Goal: Task Accomplishment & Management: Complete application form

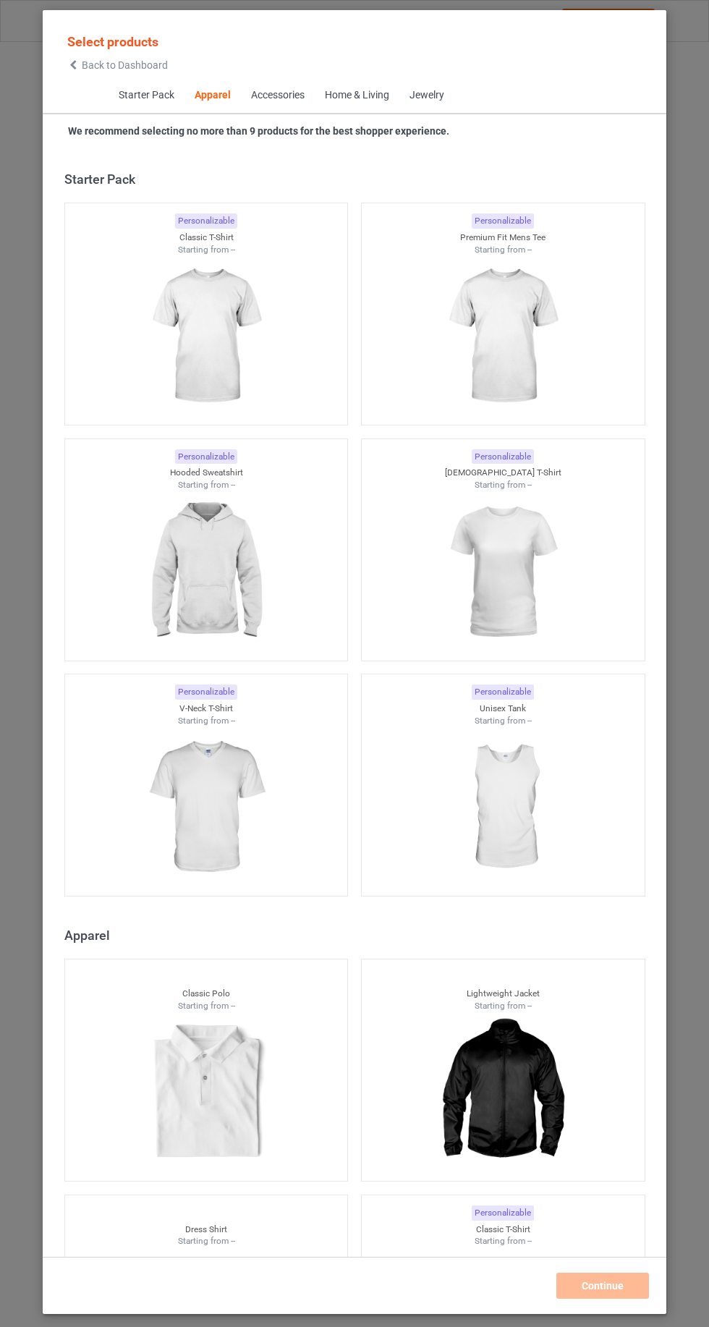
scroll to position [774, 0]
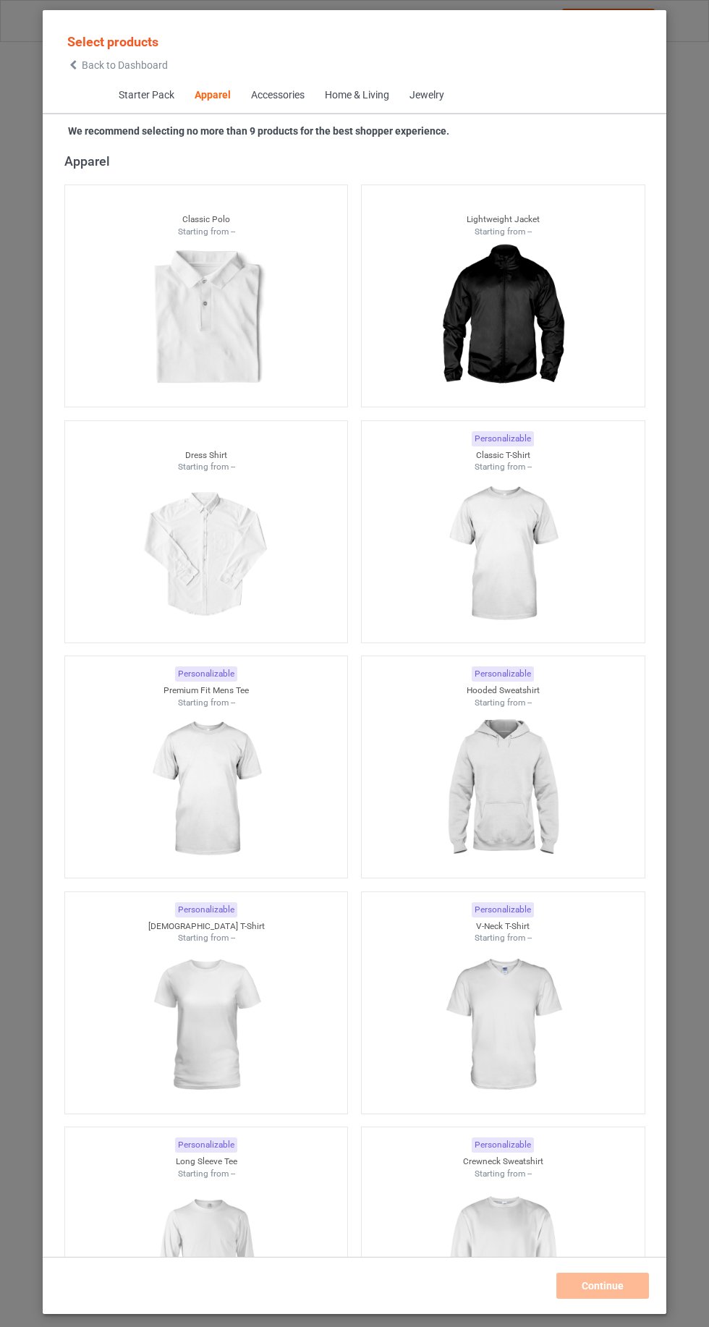
click at [73, 64] on icon at bounding box center [73, 65] width 12 height 10
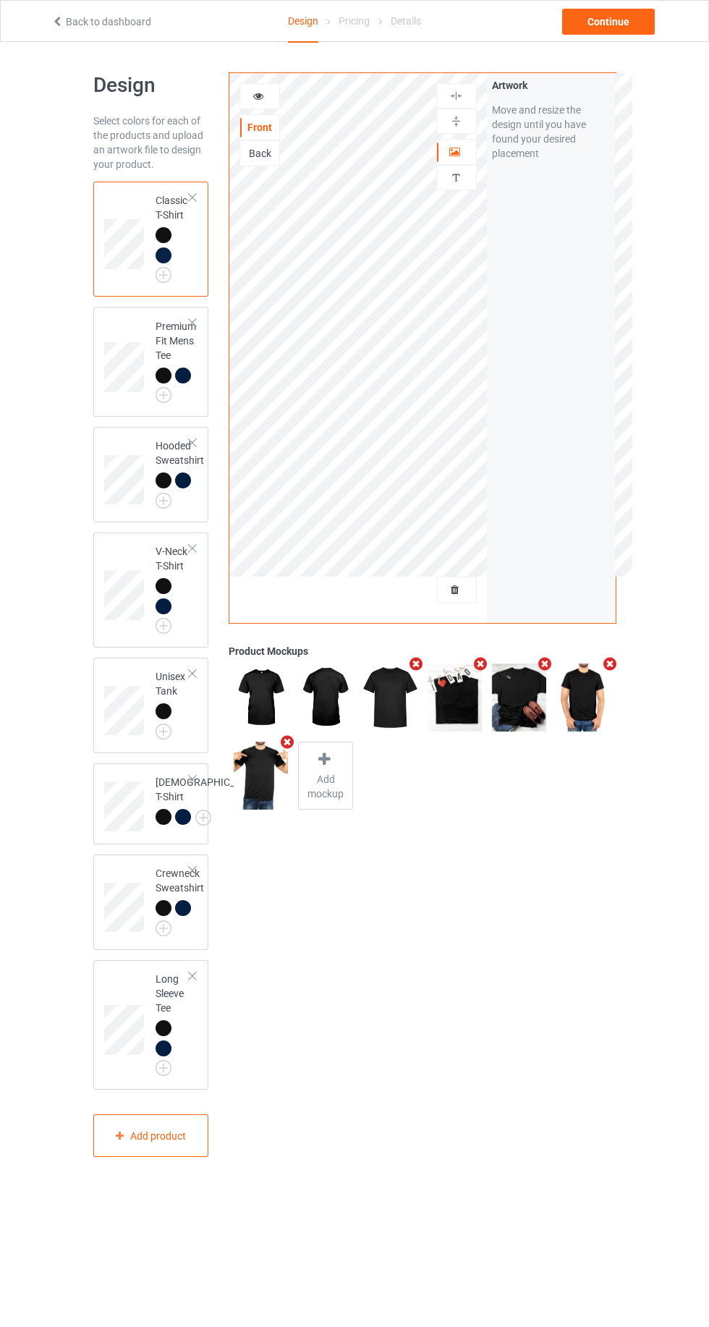
click at [469, 589] on div at bounding box center [456, 589] width 39 height 14
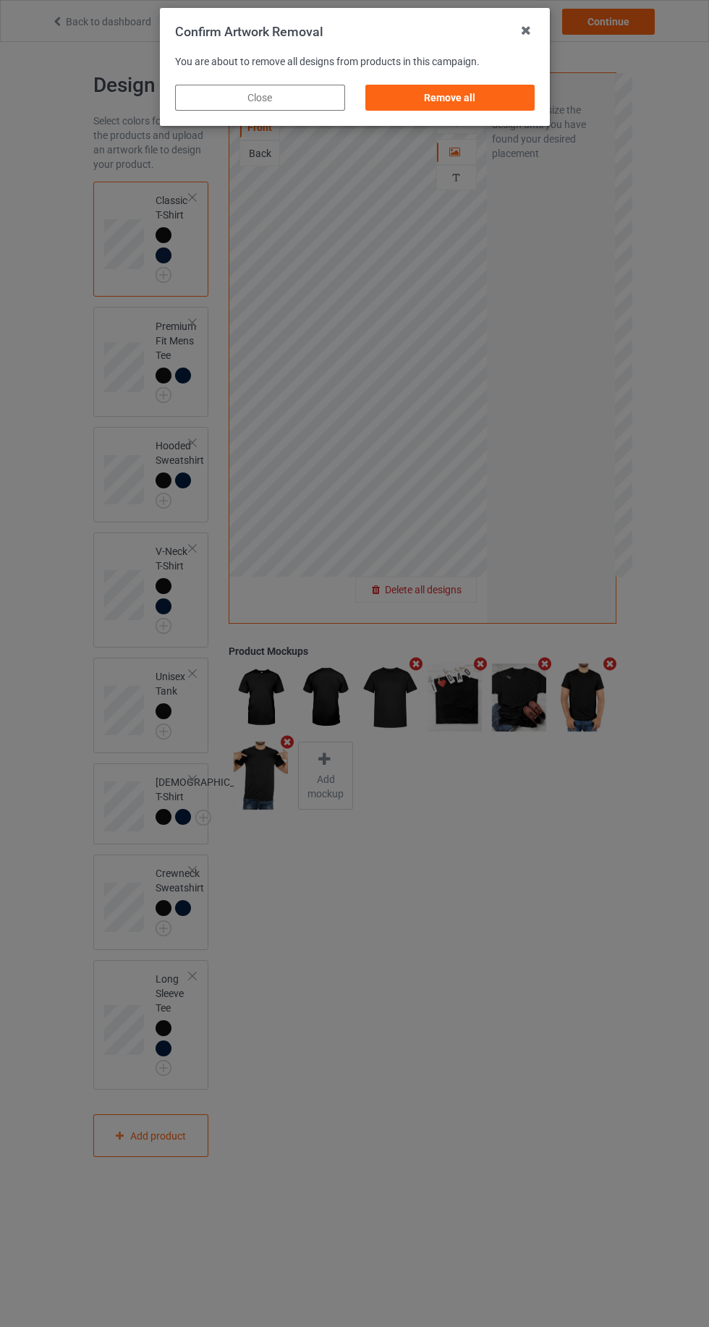
click at [485, 110] on div "Remove all" at bounding box center [450, 98] width 170 height 26
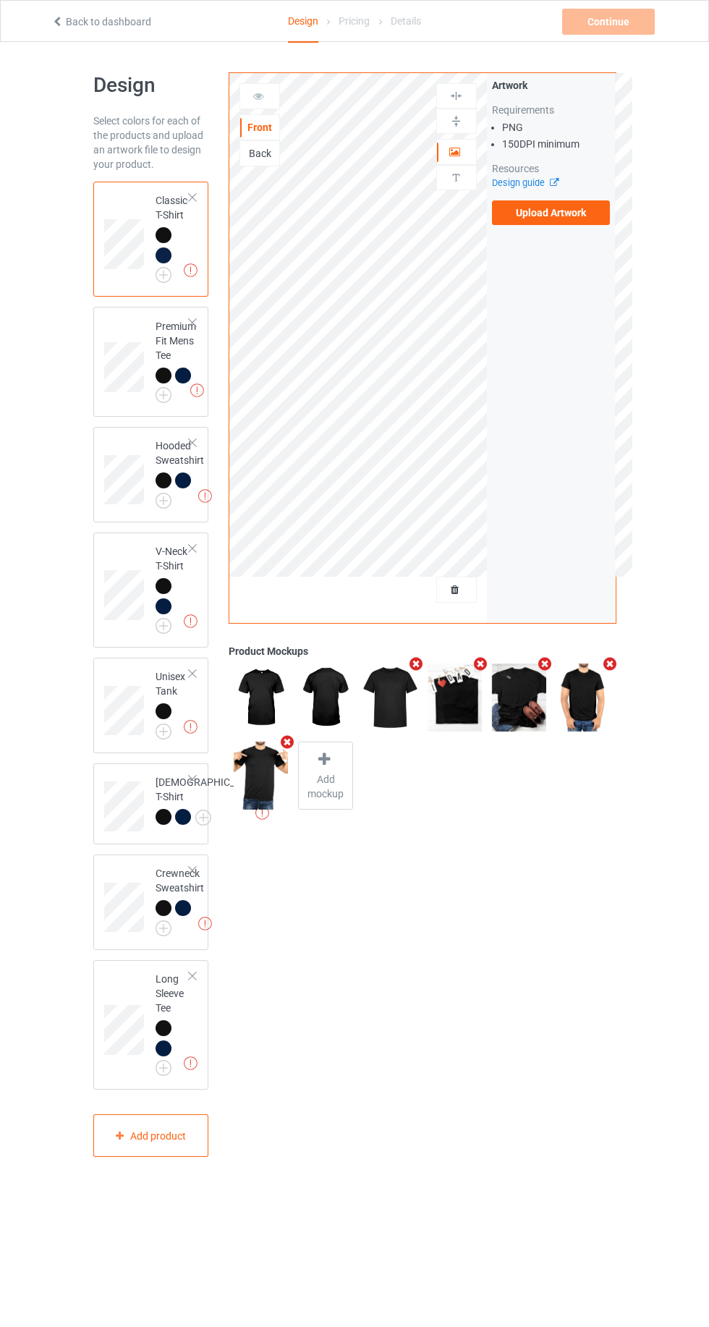
click at [580, 216] on label "Upload Artwork" at bounding box center [551, 212] width 119 height 25
click at [0, 0] on input "Upload Artwork" at bounding box center [0, 0] width 0 height 0
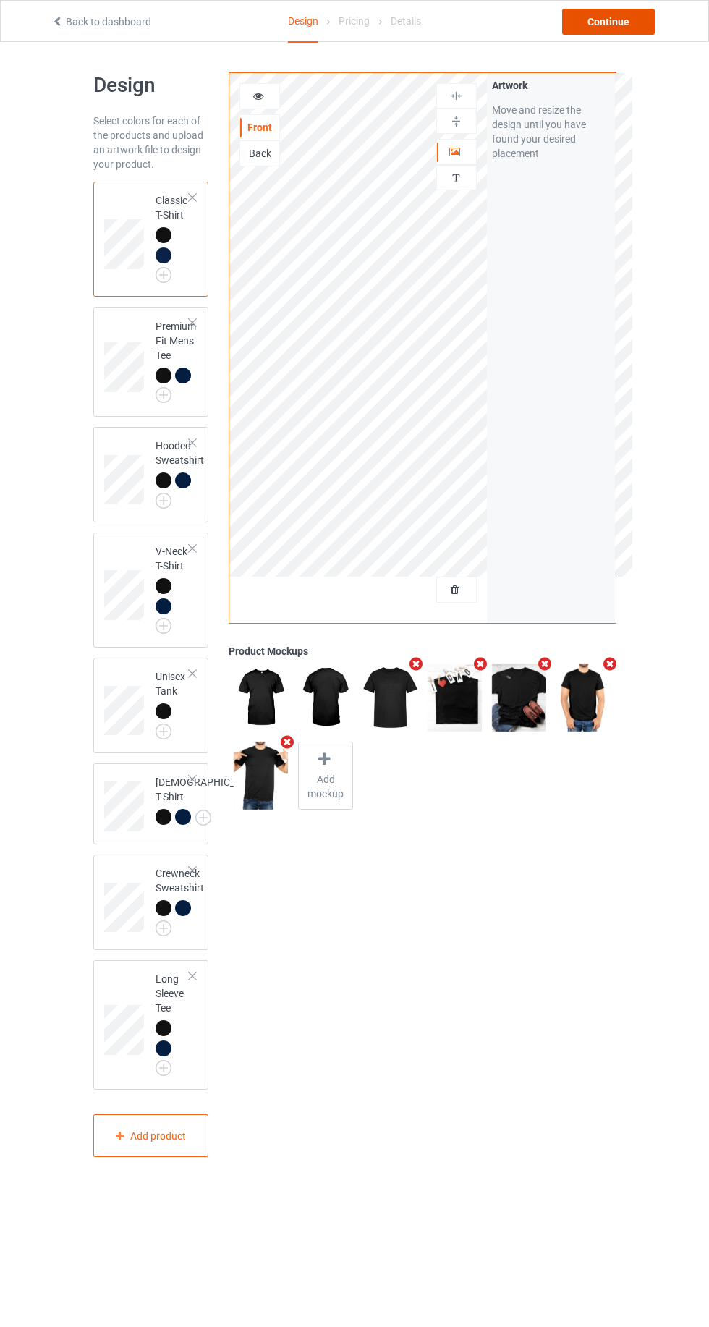
click at [616, 27] on div "Continue" at bounding box center [608, 22] width 93 height 26
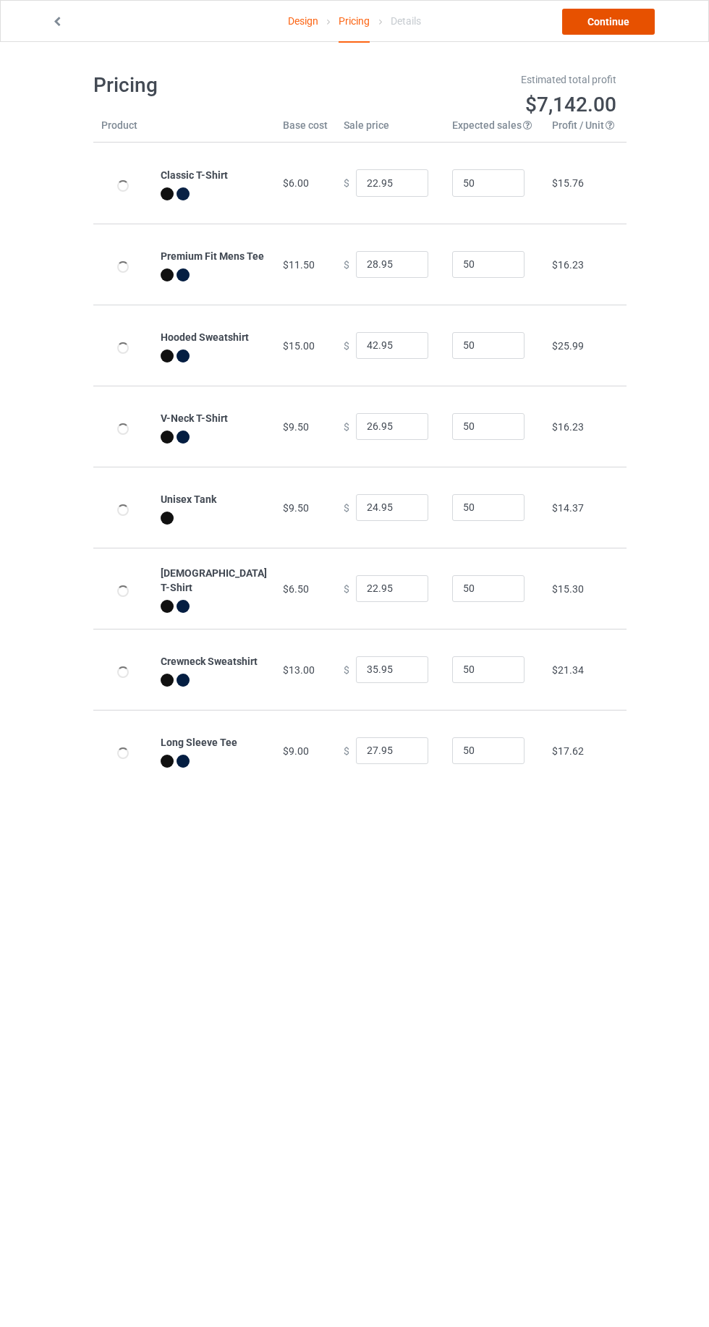
click at [618, 22] on link "Continue" at bounding box center [608, 22] width 93 height 26
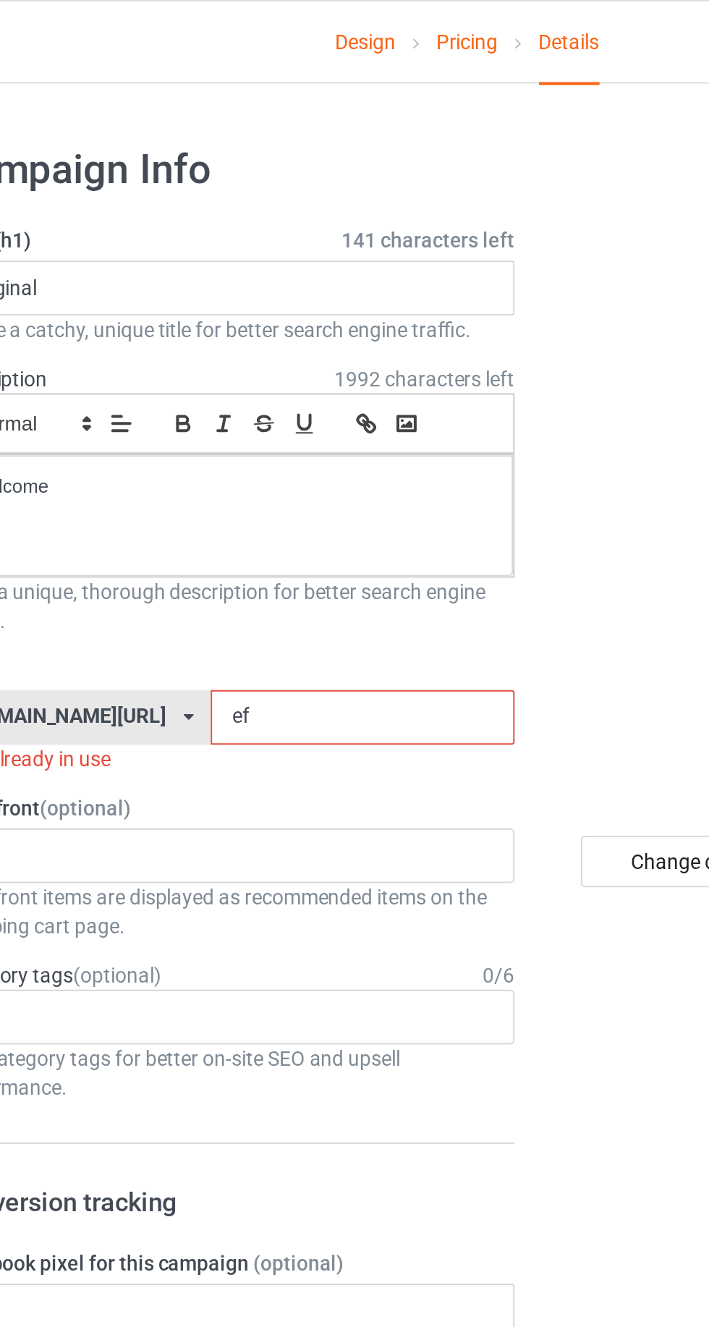
click at [298, 363] on input "ef" at bounding box center [302, 360] width 153 height 27
type input "efb"
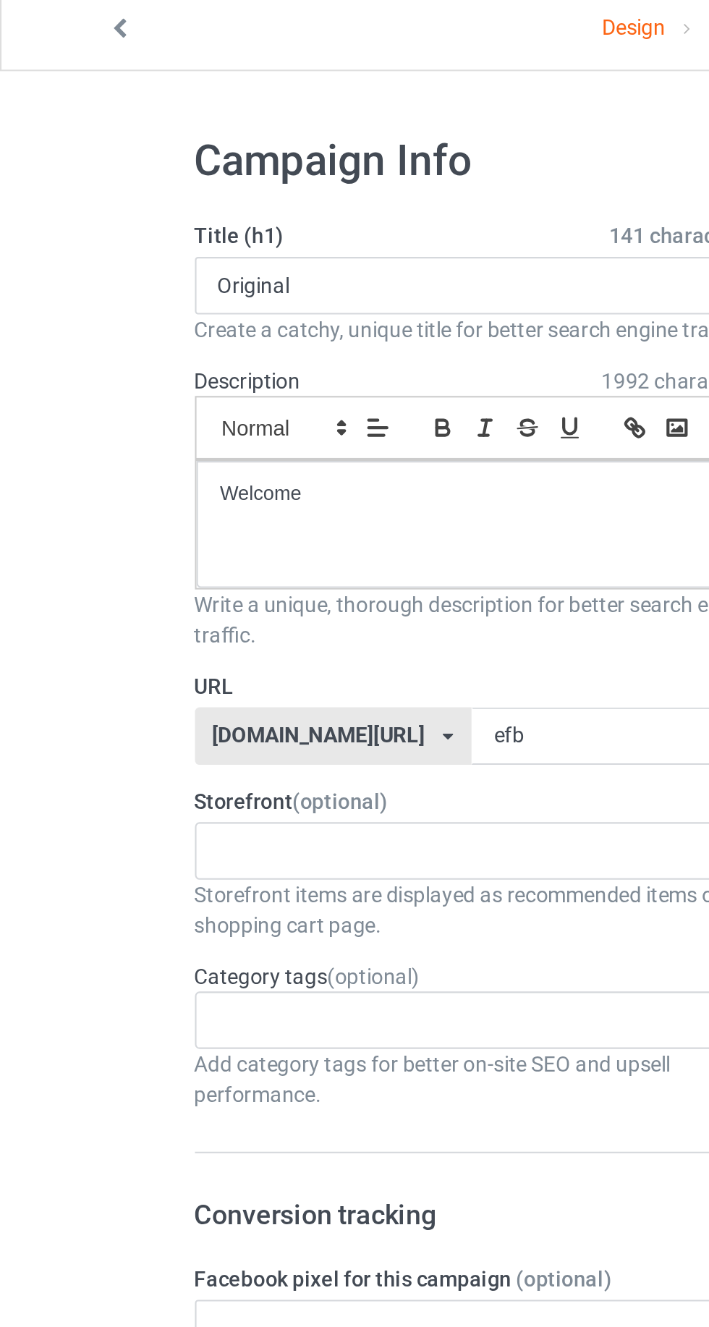
click at [298, 25] on link "Design" at bounding box center [303, 21] width 30 height 41
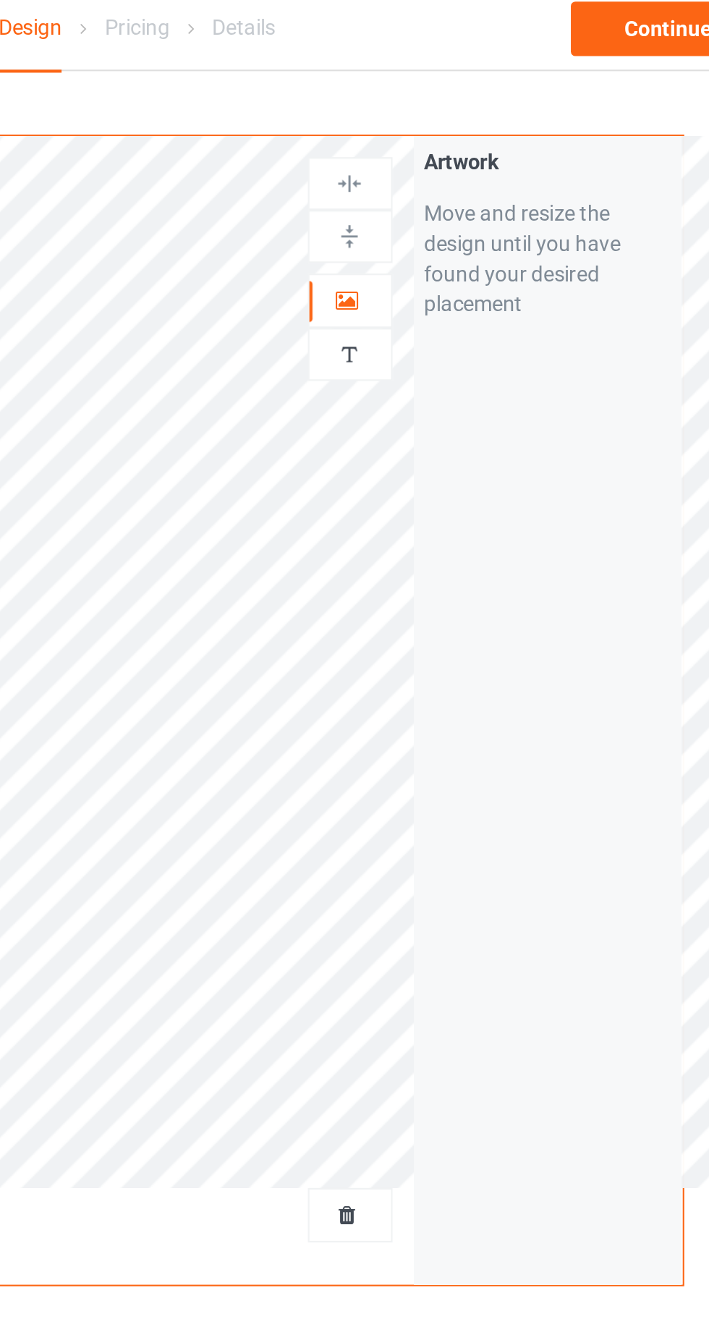
click at [453, 154] on icon at bounding box center [455, 150] width 12 height 10
click at [600, 12] on div "Continue" at bounding box center [608, 22] width 93 height 26
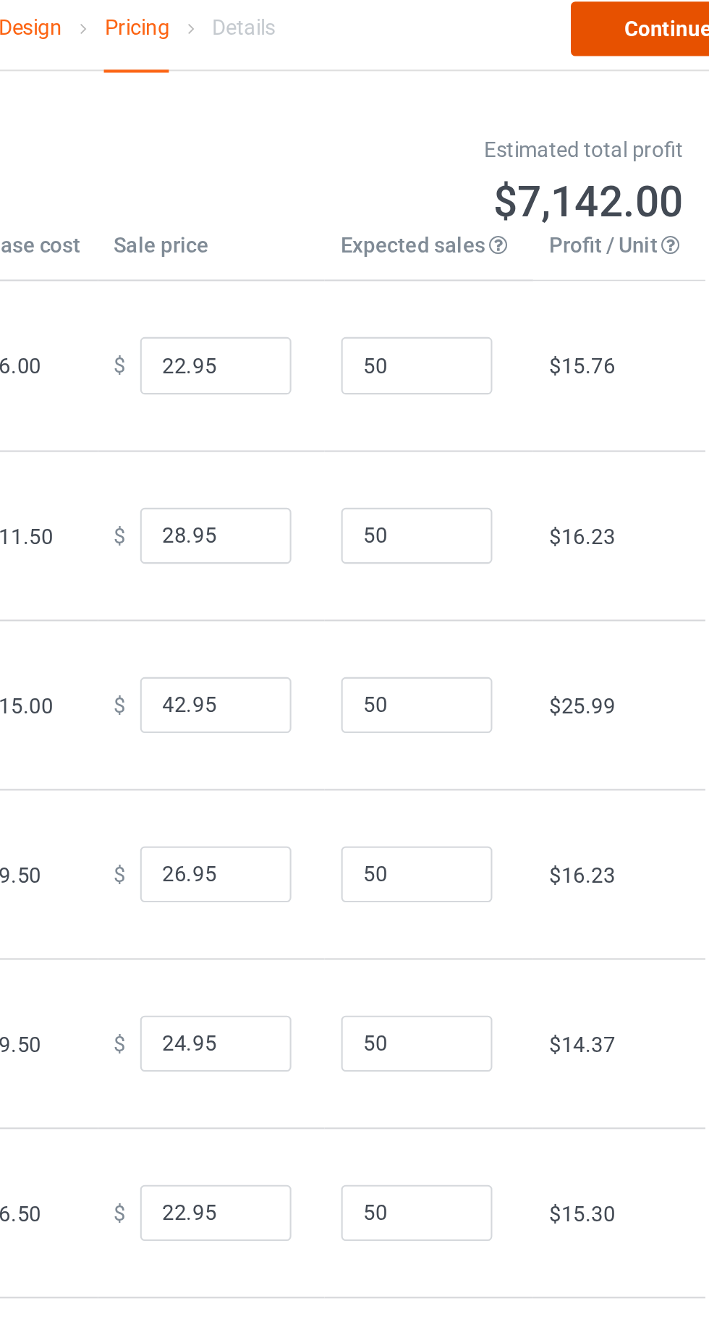
click at [600, 21] on link "Continue" at bounding box center [608, 22] width 93 height 26
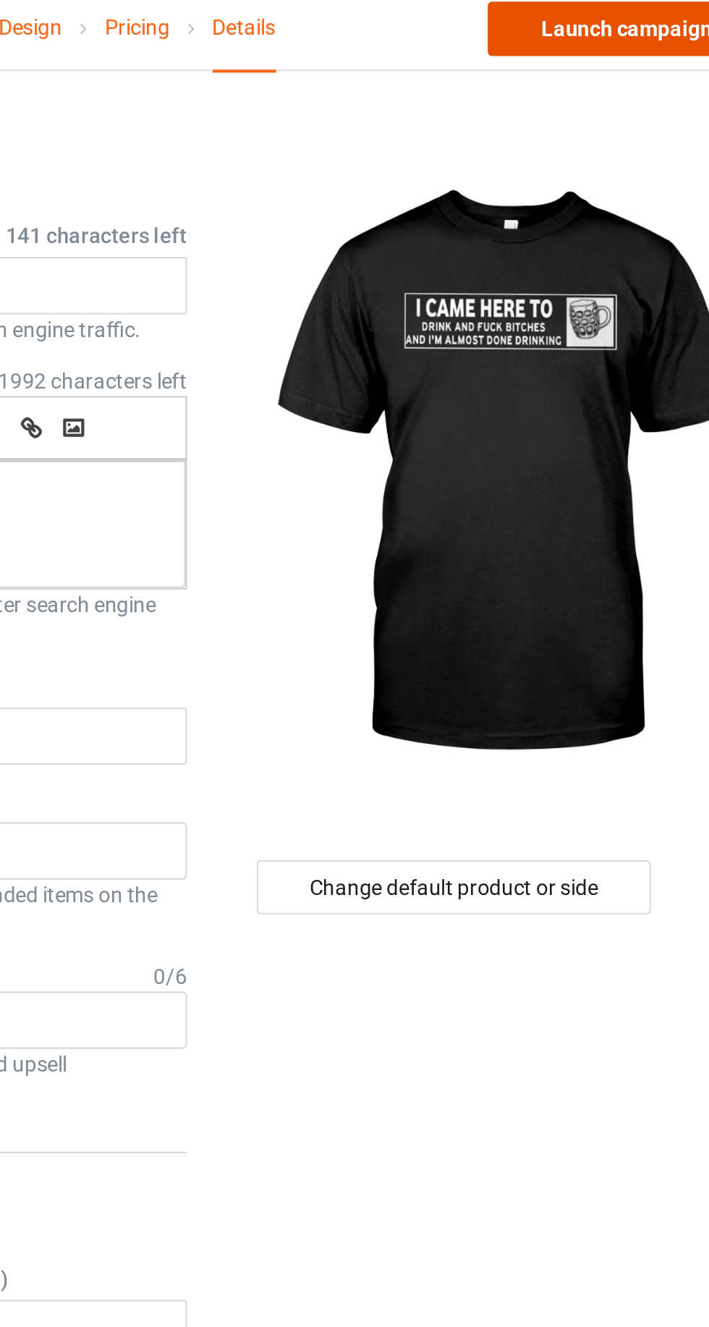
click at [575, 30] on link "Launch campaign" at bounding box center [588, 22] width 132 height 26
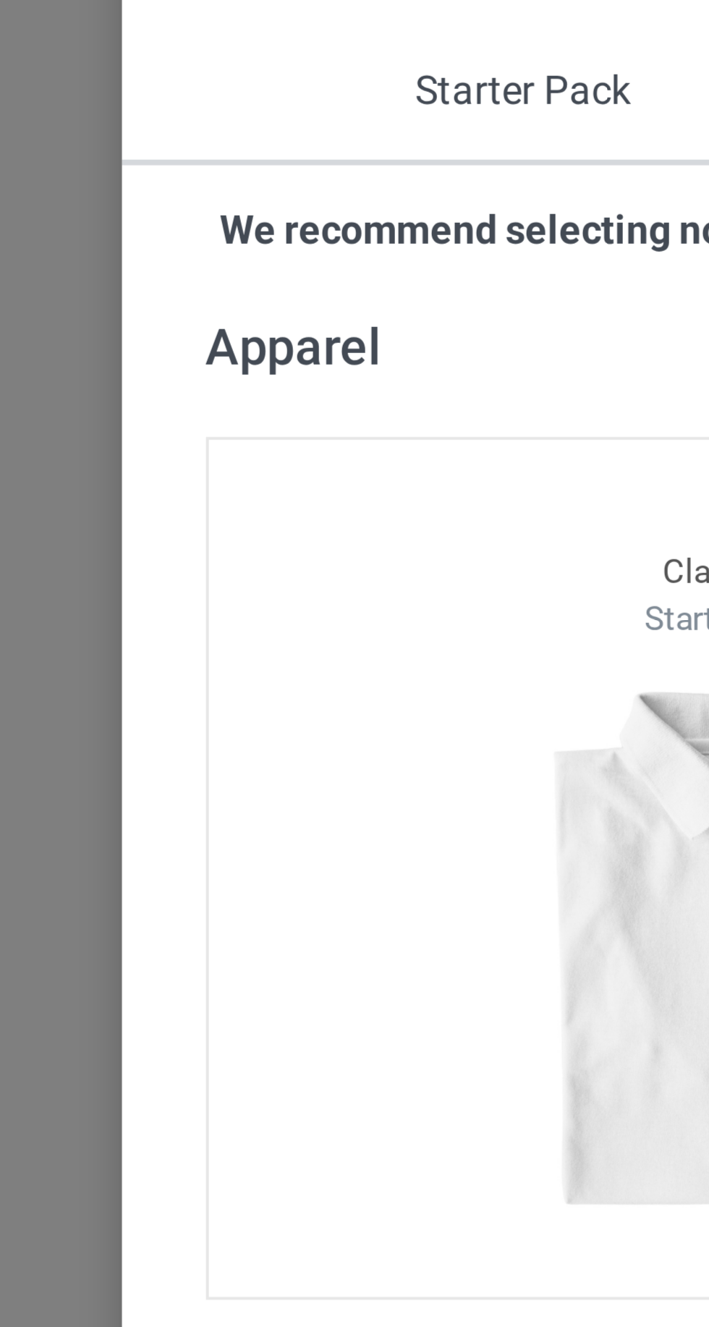
scroll to position [773, 0]
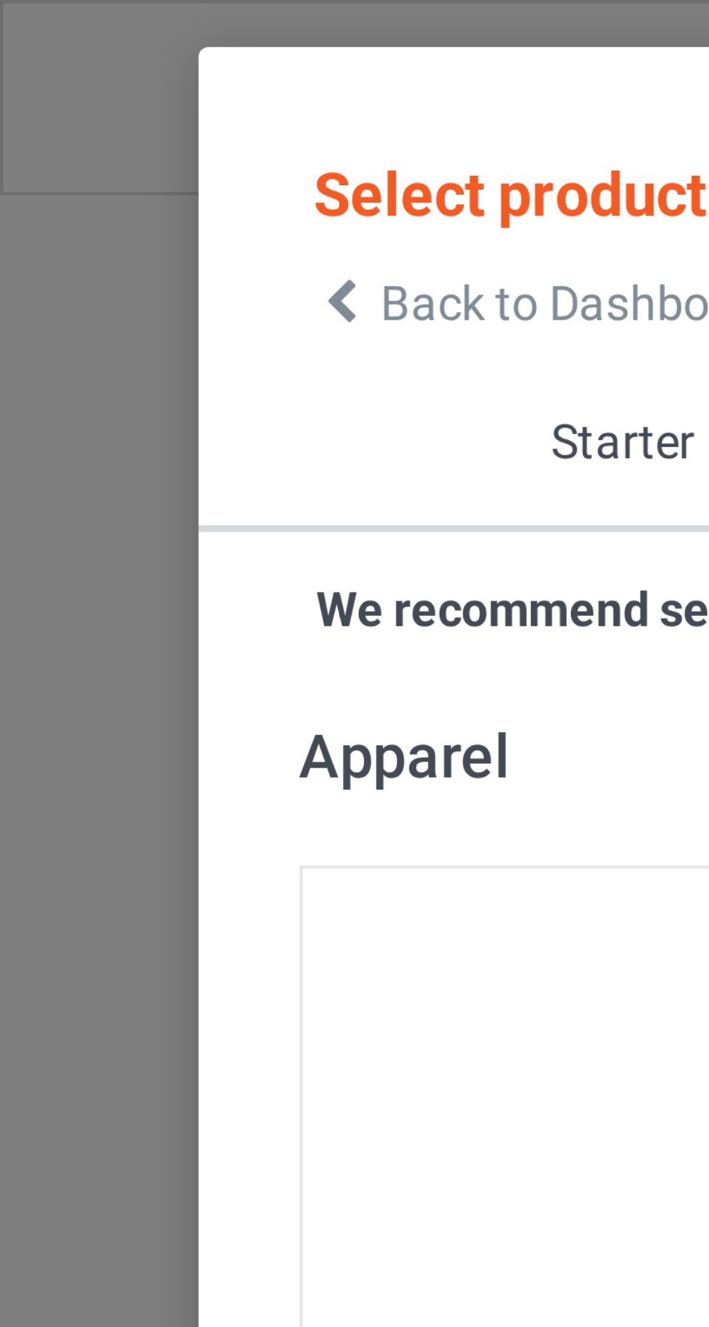
click at [72, 62] on icon at bounding box center [73, 65] width 12 height 10
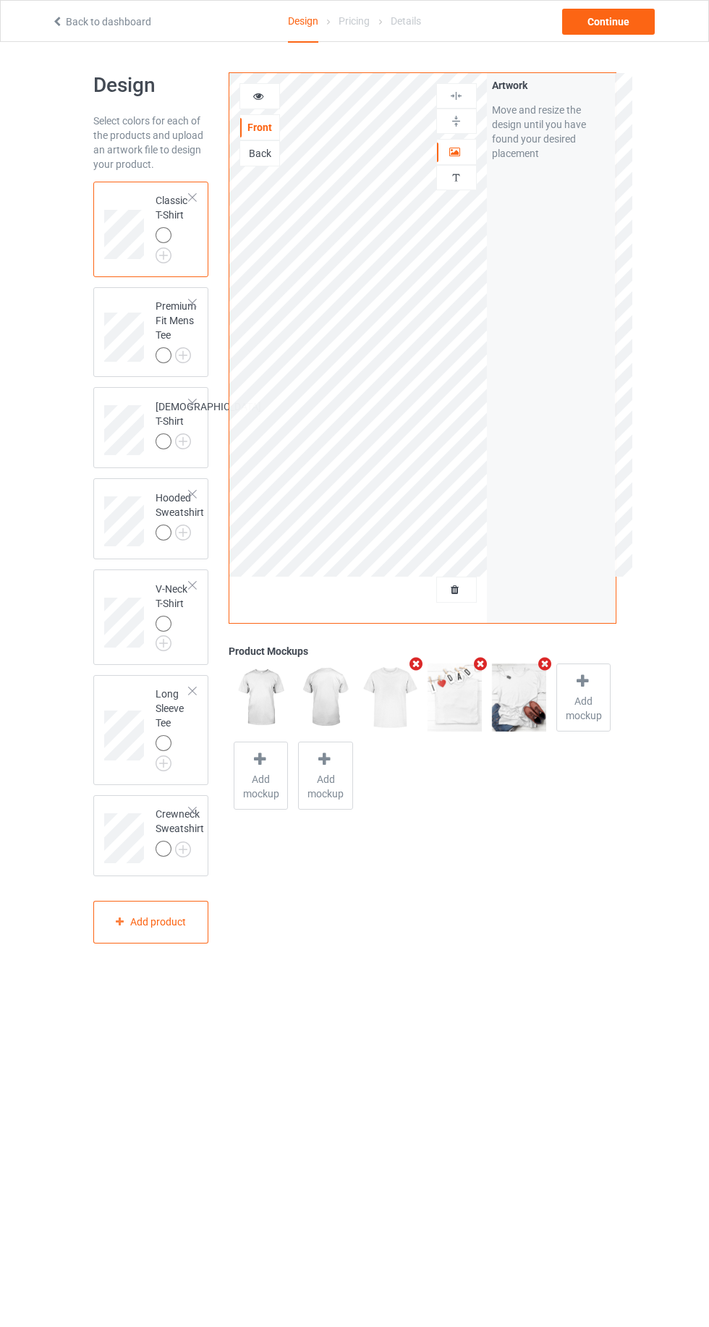
click at [464, 589] on div at bounding box center [456, 589] width 39 height 14
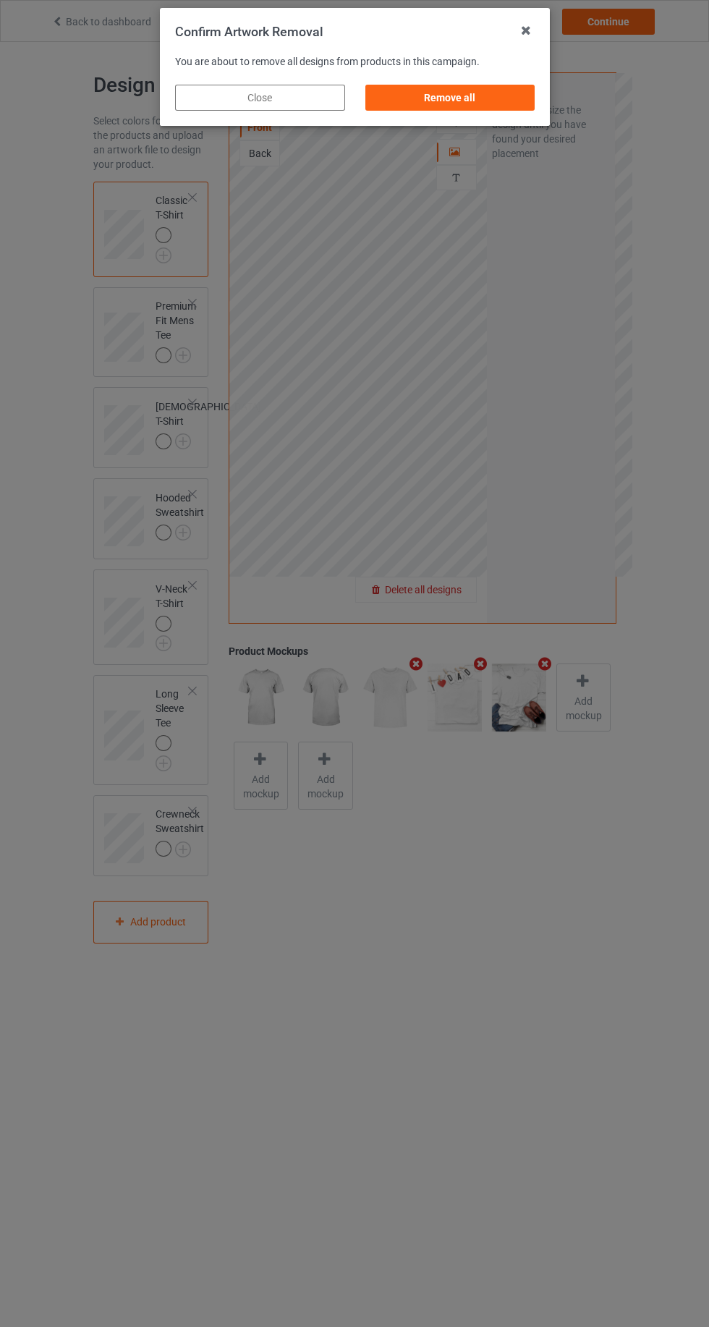
click at [475, 97] on div "Remove all" at bounding box center [450, 98] width 170 height 26
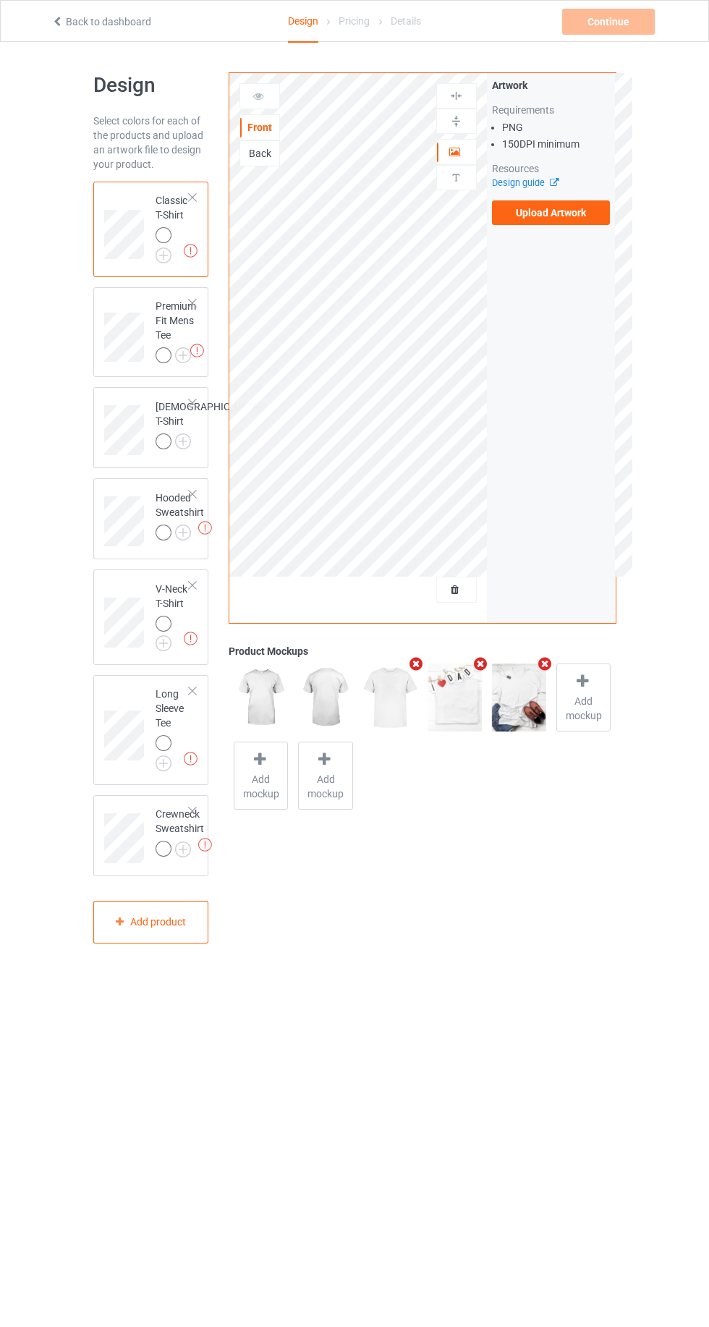
click at [567, 212] on label "Upload Artwork" at bounding box center [551, 212] width 119 height 25
click at [0, 0] on input "Upload Artwork" at bounding box center [0, 0] width 0 height 0
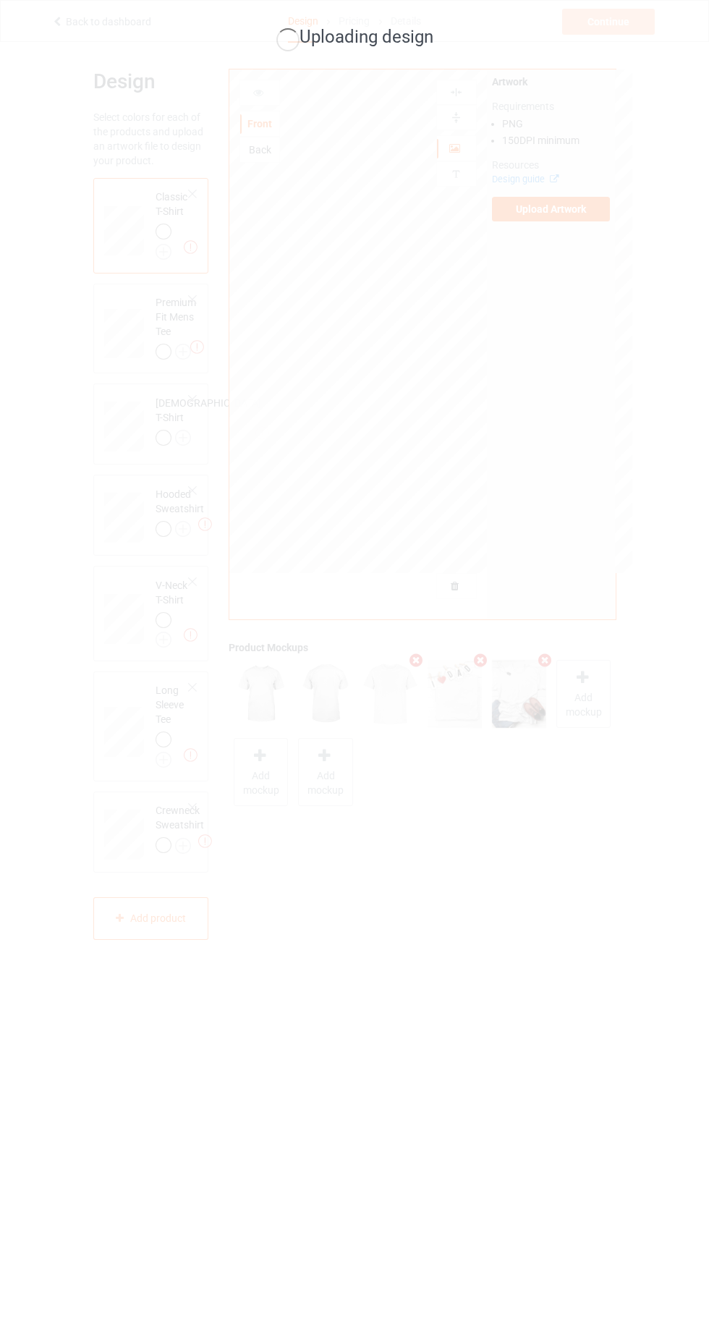
scroll to position [16, 0]
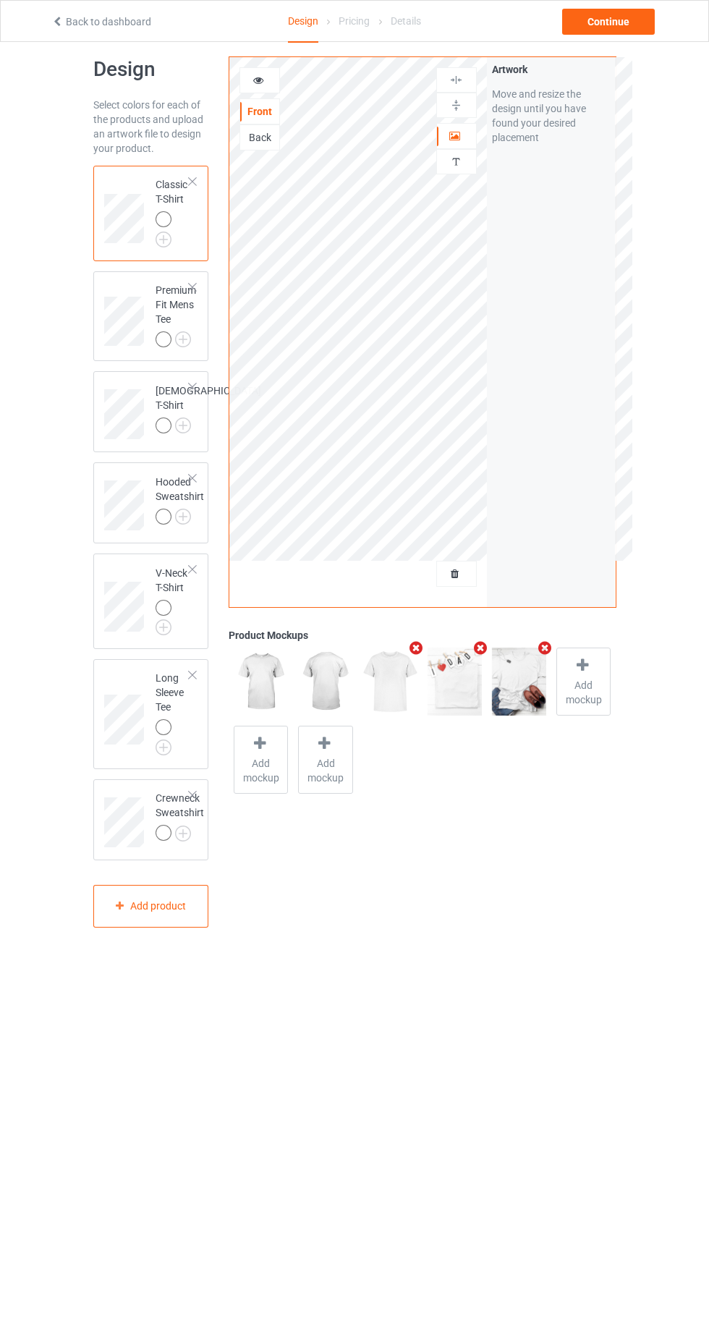
click at [0, 0] on img at bounding box center [0, 0] width 0 height 0
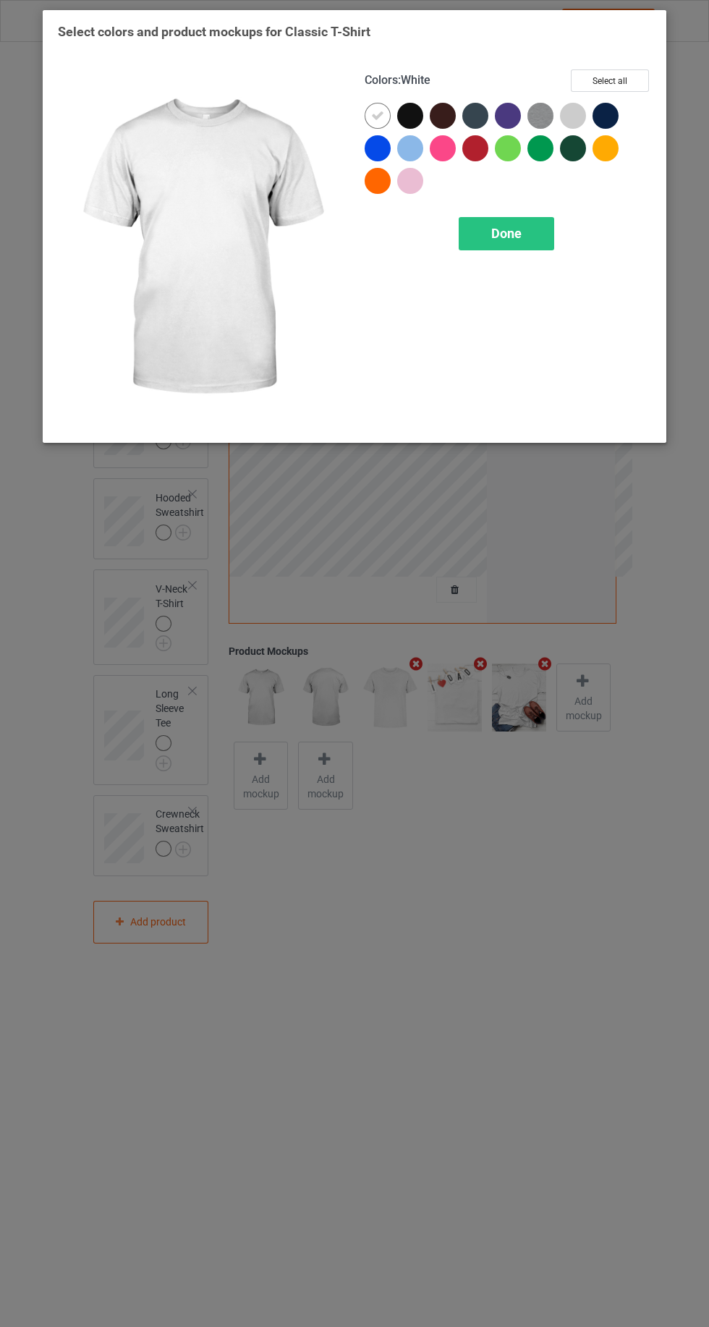
click at [570, 109] on div at bounding box center [573, 116] width 26 height 26
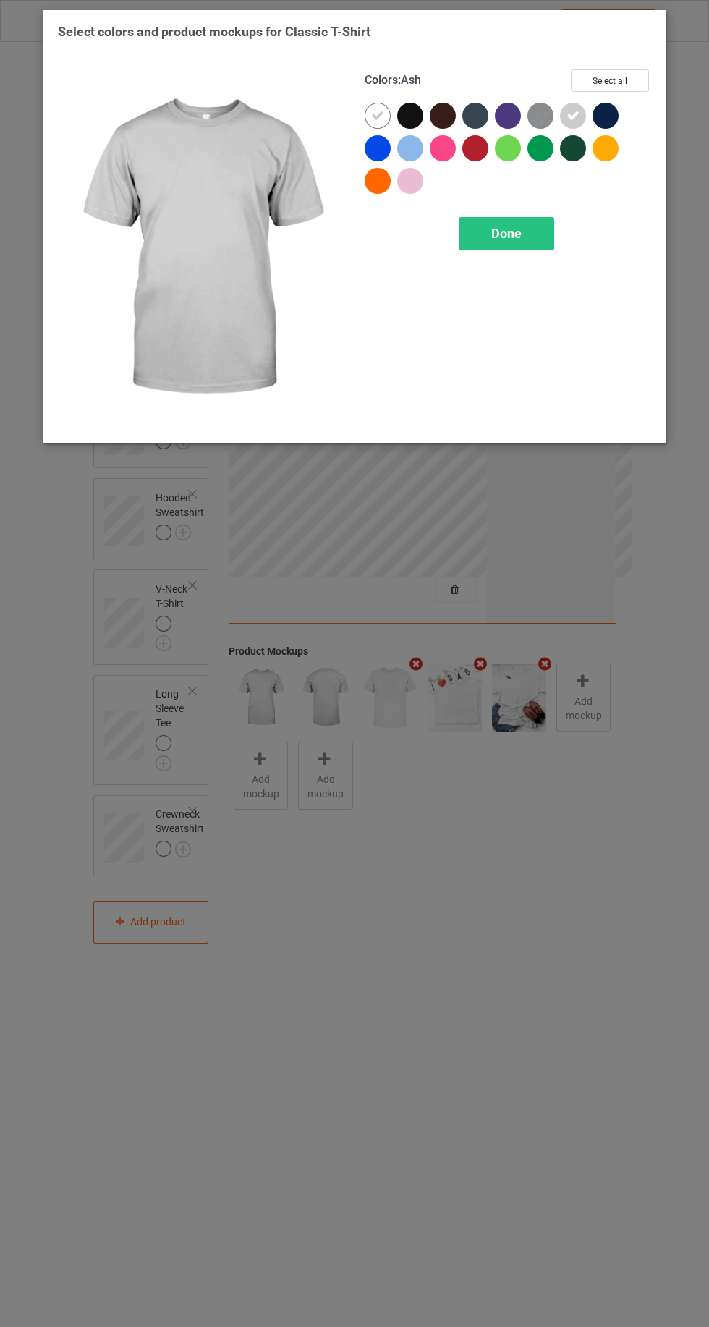
click at [520, 237] on span "Done" at bounding box center [506, 233] width 30 height 15
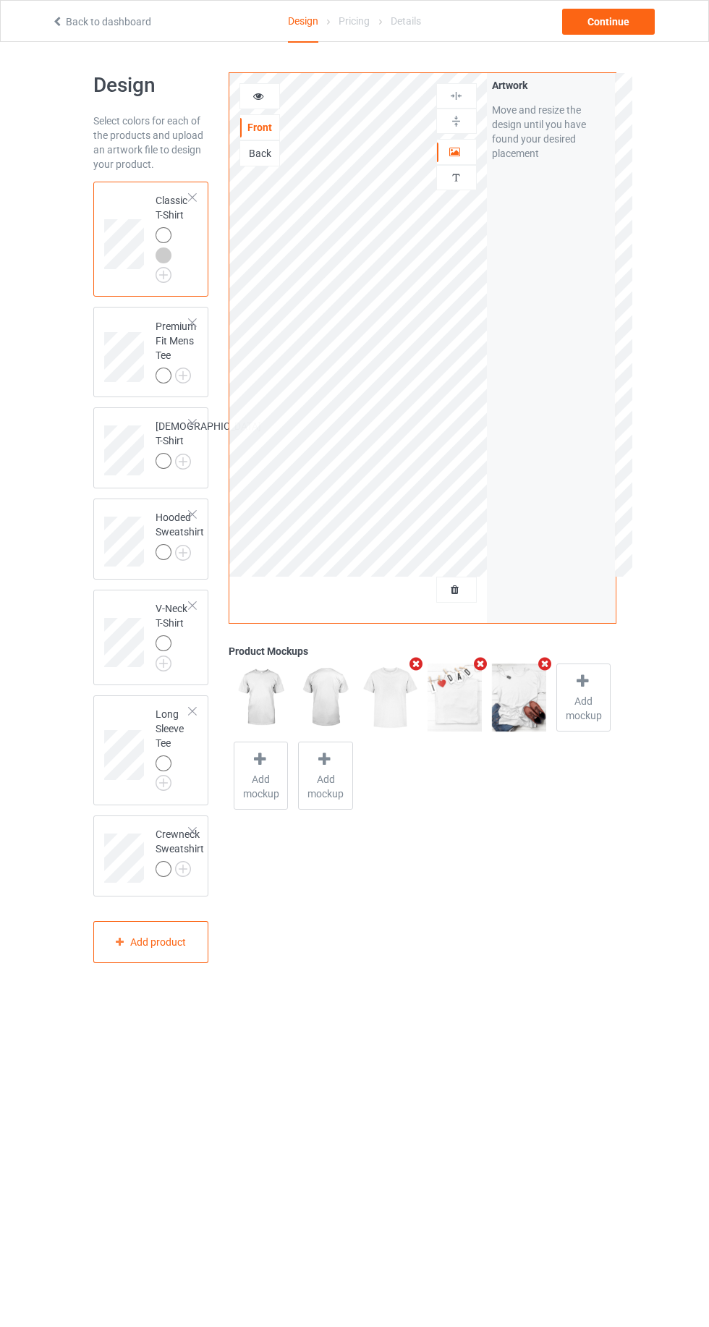
click at [0, 0] on img at bounding box center [0, 0] width 0 height 0
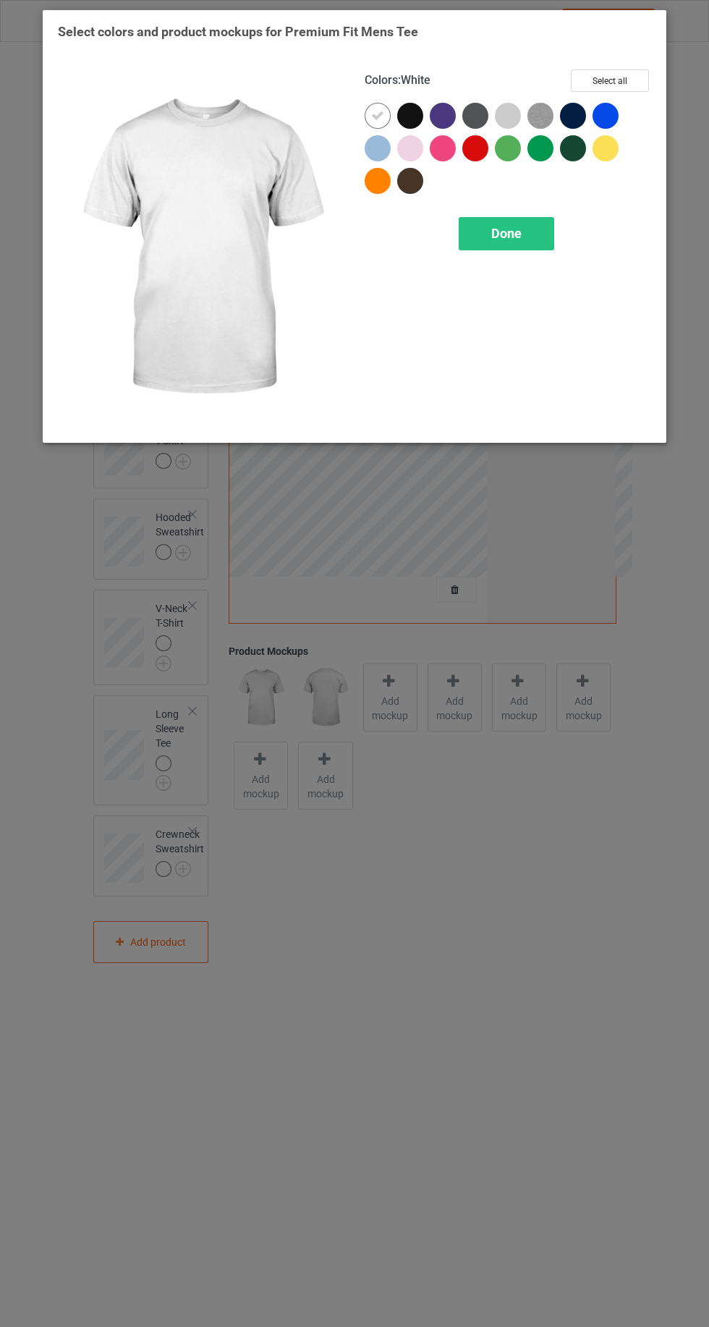
click at [499, 114] on div at bounding box center [508, 116] width 26 height 26
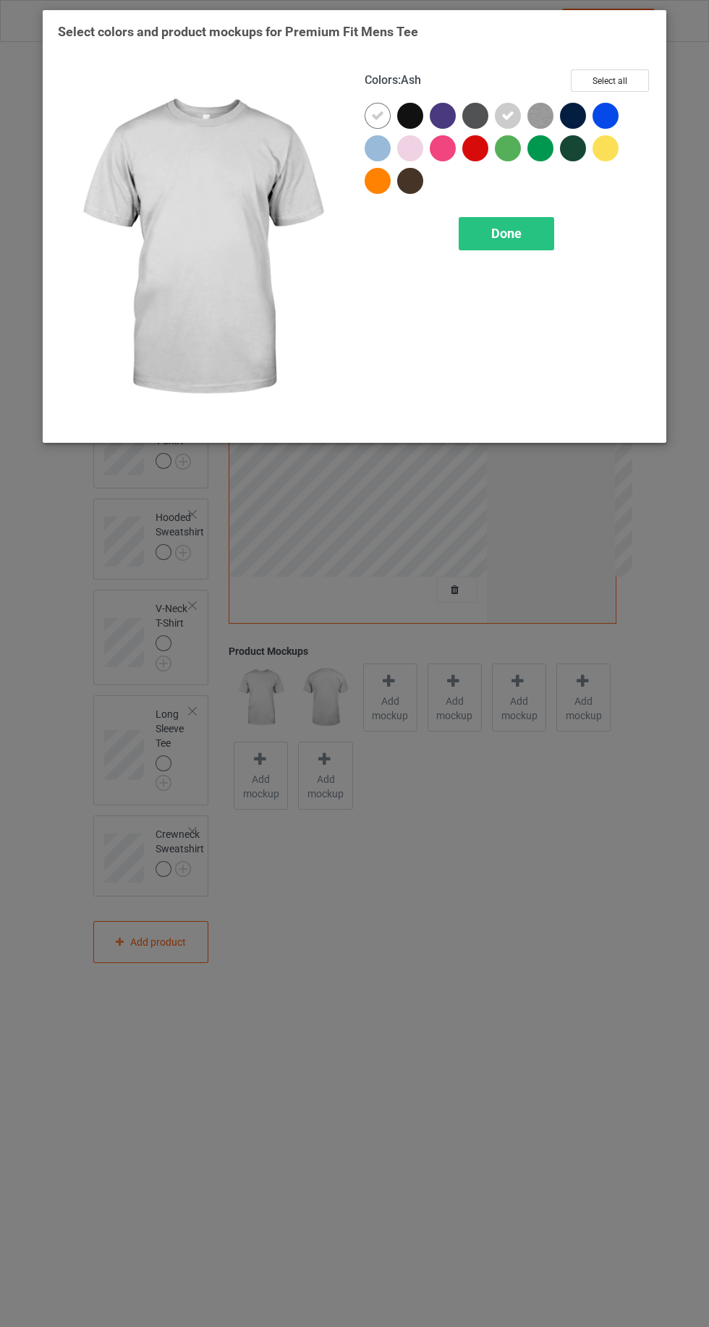
click at [511, 239] on span "Done" at bounding box center [506, 233] width 30 height 15
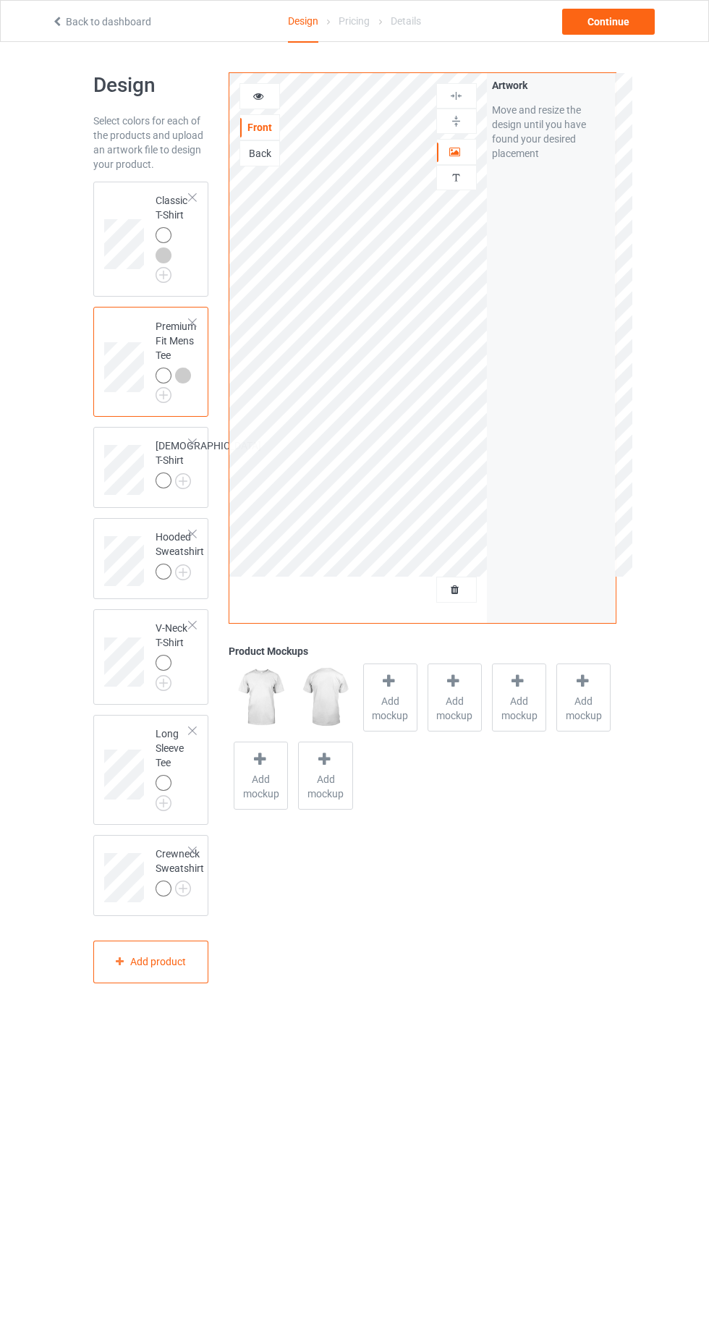
click at [0, 0] on img at bounding box center [0, 0] width 0 height 0
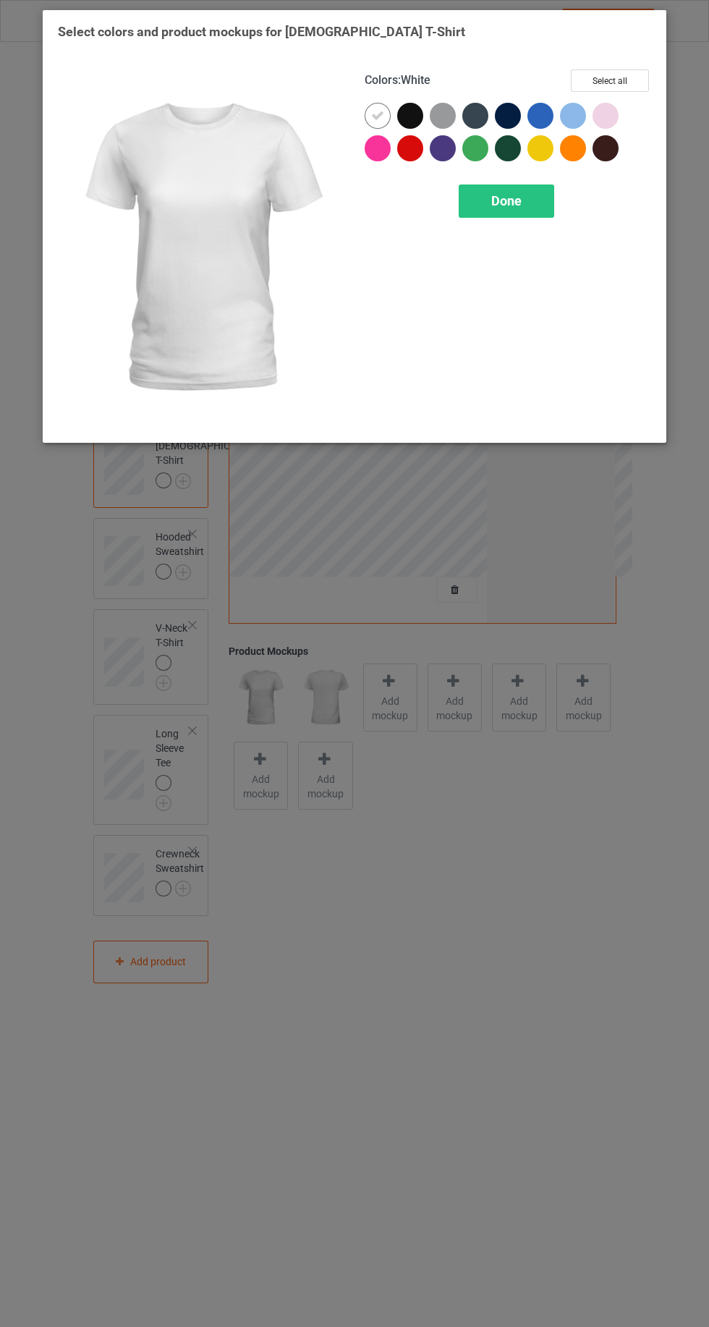
click at [506, 200] on span "Done" at bounding box center [506, 200] width 30 height 15
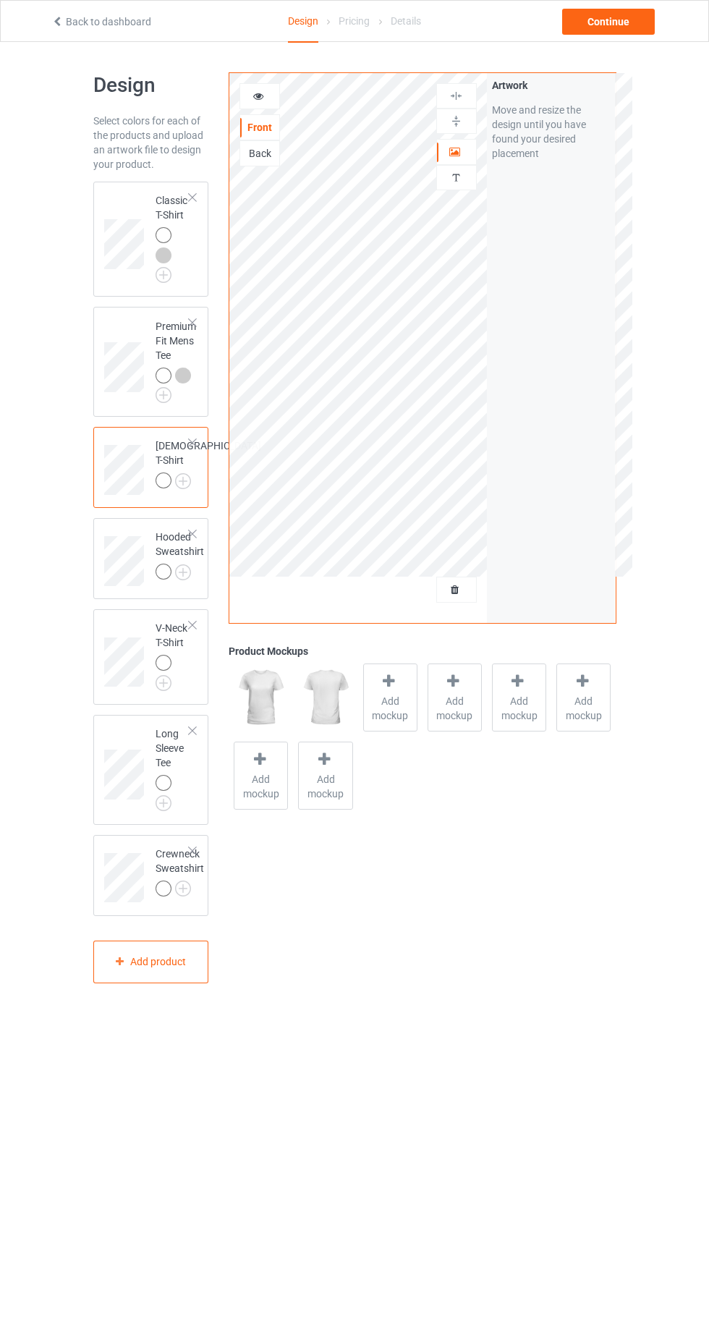
click at [0, 0] on img at bounding box center [0, 0] width 0 height 0
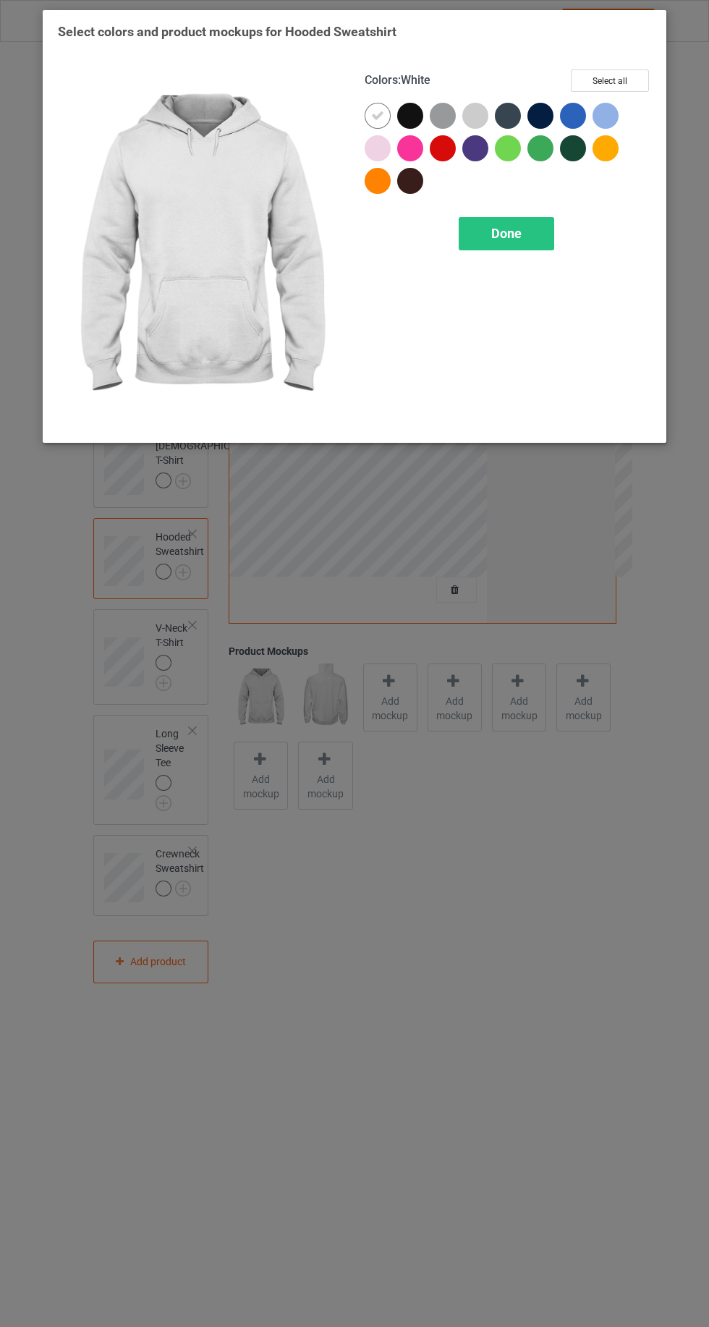
click at [472, 117] on div at bounding box center [475, 116] width 26 height 26
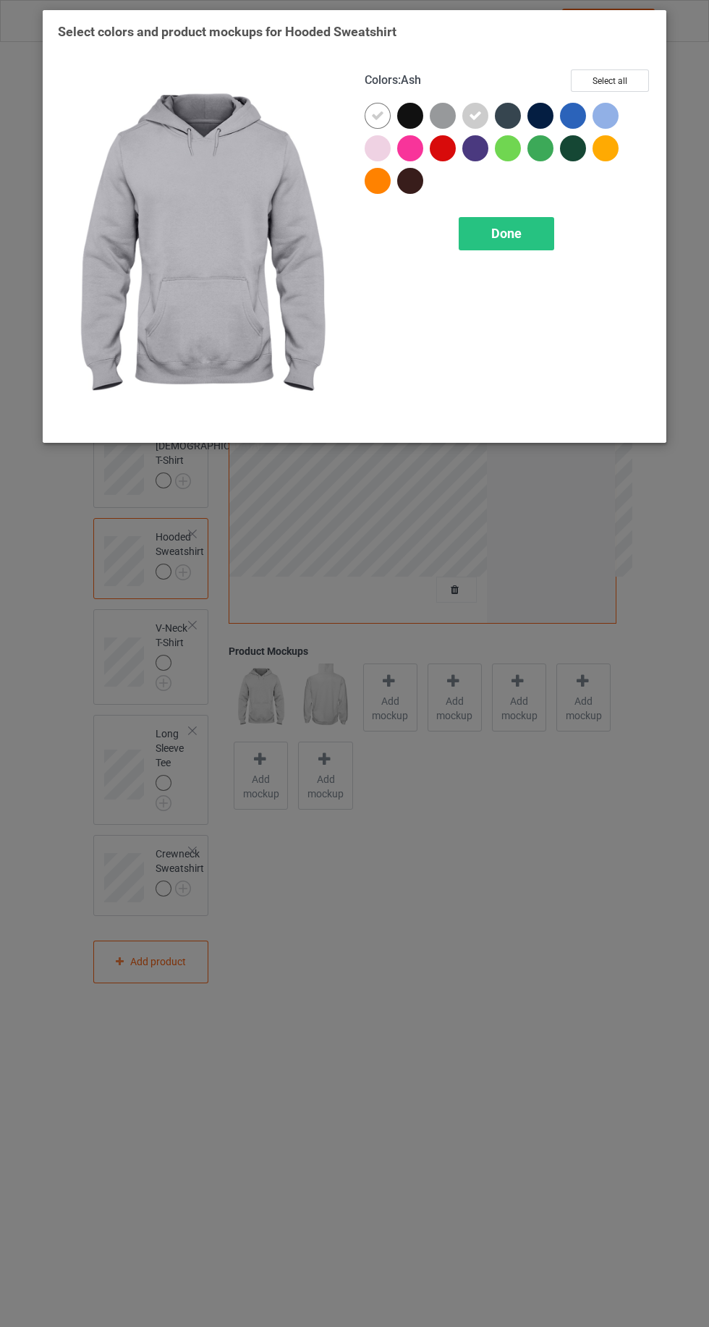
click at [497, 219] on div "Done" at bounding box center [507, 233] width 96 height 33
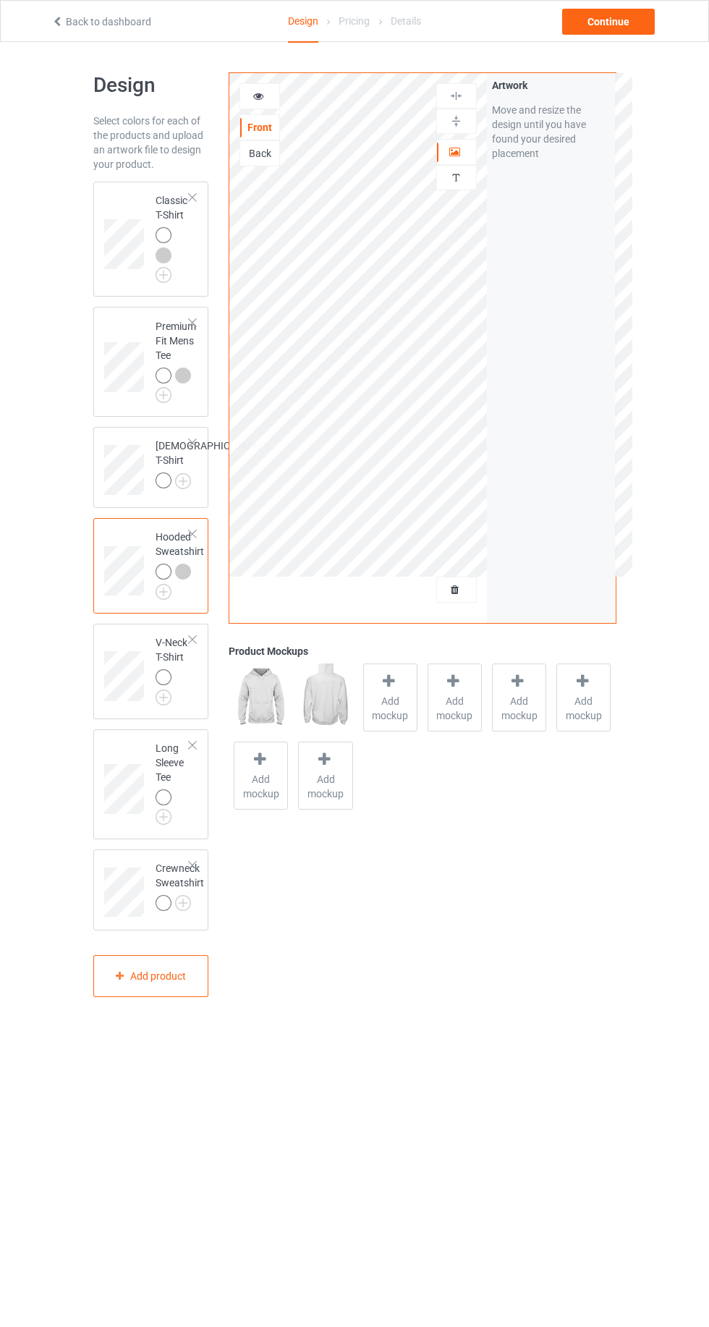
click at [159, 234] on div at bounding box center [164, 235] width 16 height 16
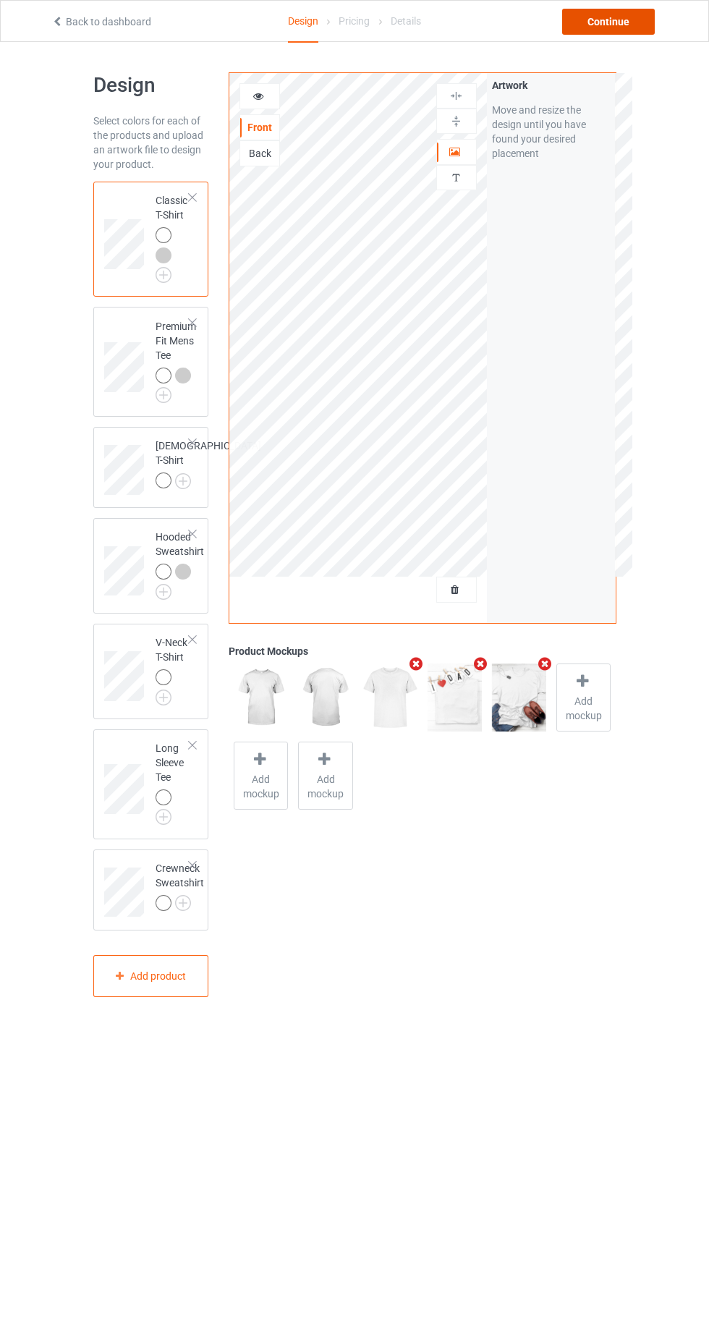
click at [631, 23] on div "Continue" at bounding box center [608, 22] width 93 height 26
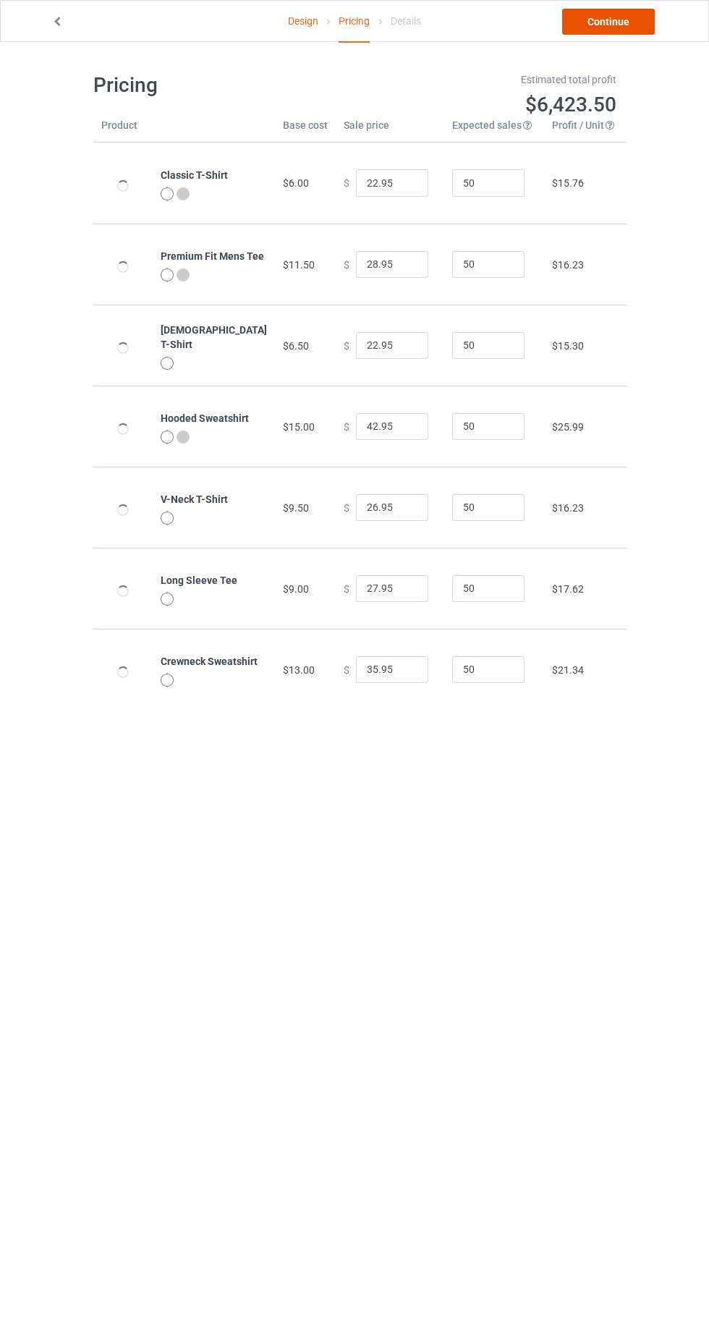
click at [609, 21] on link "Continue" at bounding box center [608, 22] width 93 height 26
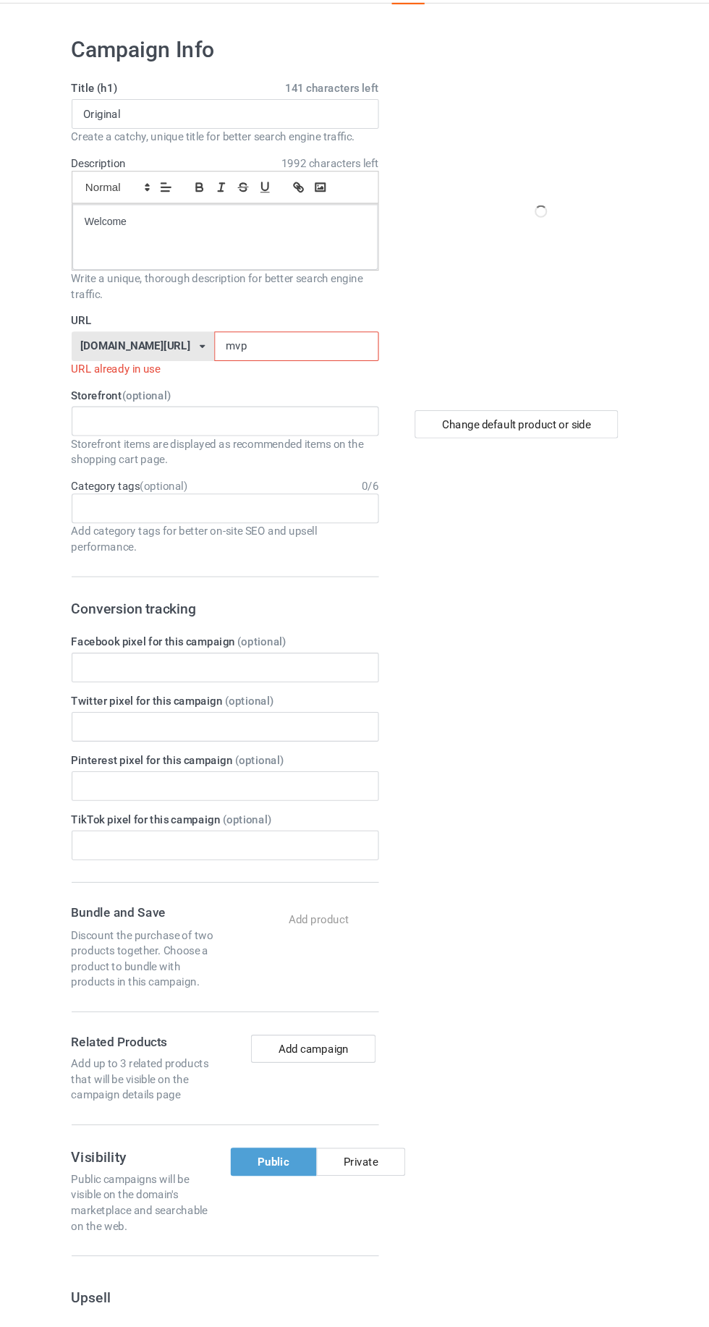
click at [310, 357] on input "mvp" at bounding box center [302, 360] width 153 height 27
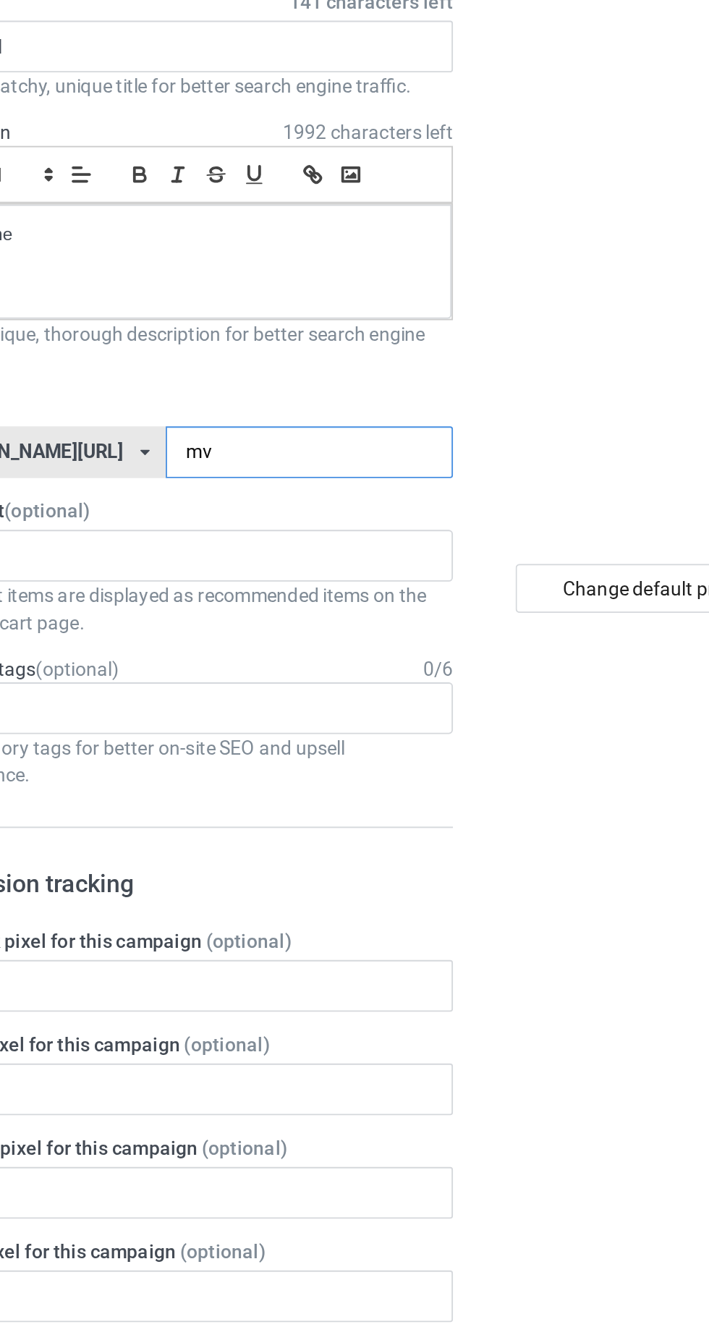
type input "mvb"
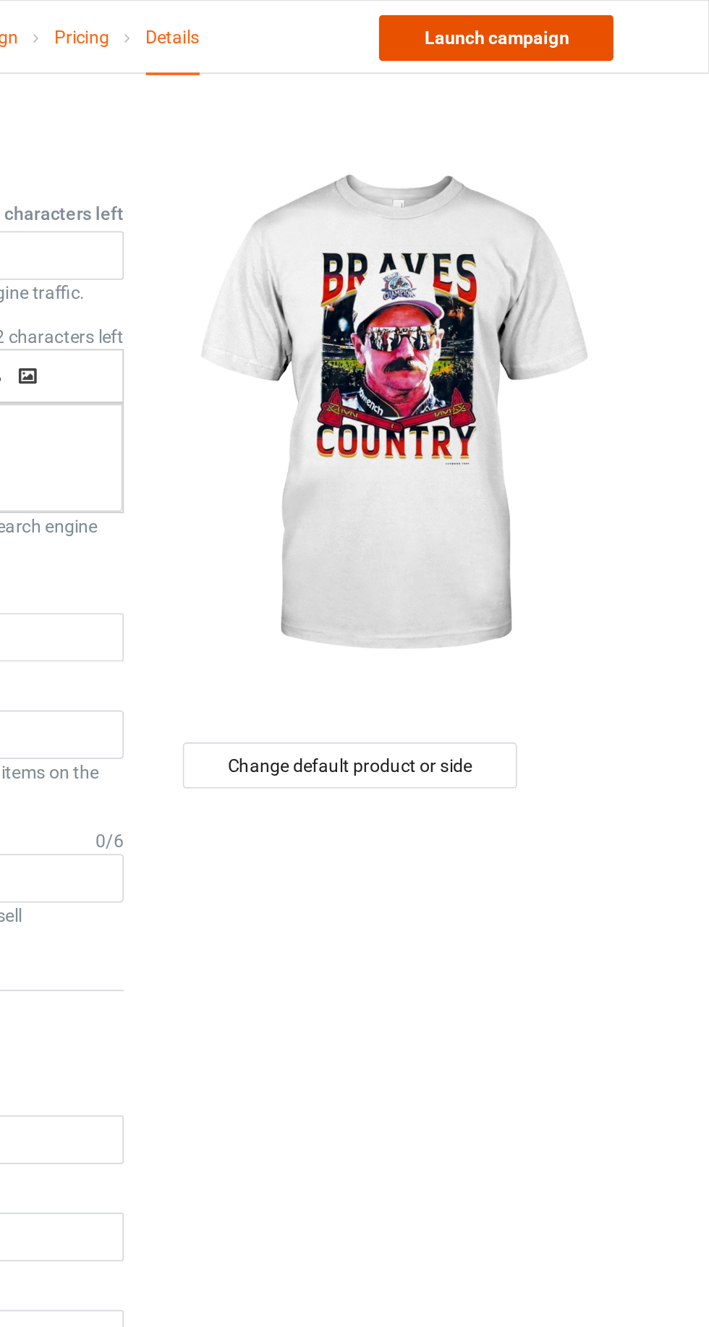
click at [599, 30] on link "Launch campaign" at bounding box center [588, 22] width 132 height 26
